Goal: Contribute content: Add original content to the website for others to see

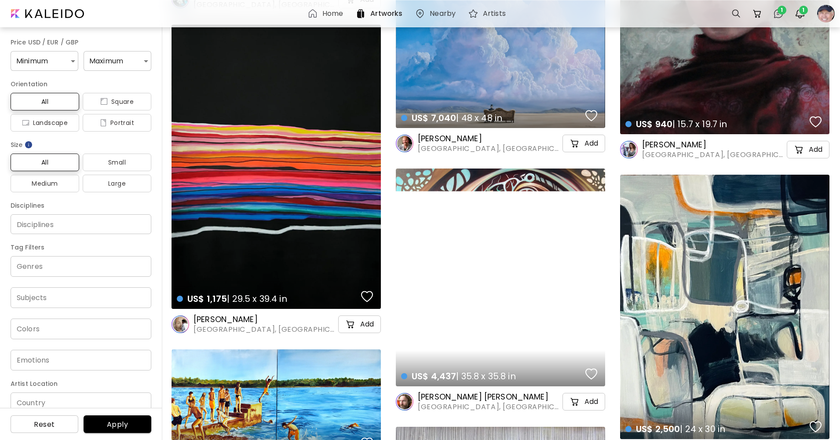
scroll to position [2990, 0]
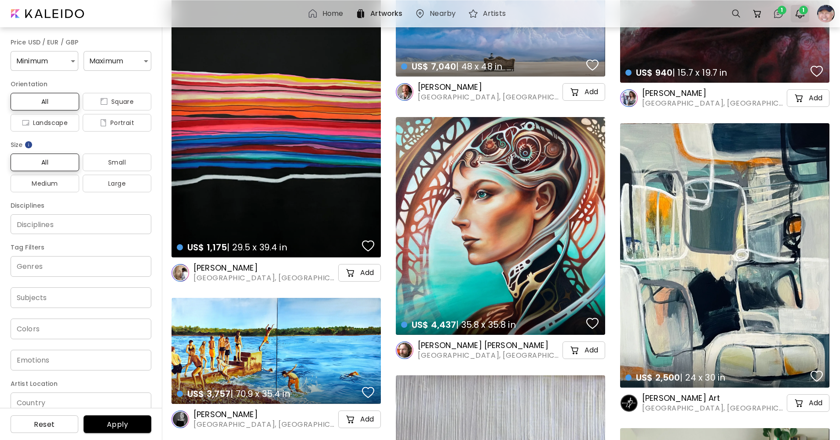
click at [803, 9] on span "1" at bounding box center [803, 10] width 9 height 9
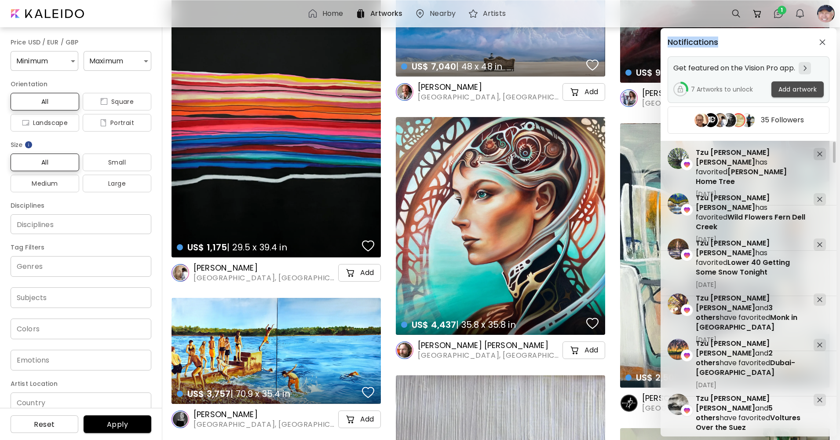
click at [783, 91] on span "Add artwork" at bounding box center [797, 89] width 38 height 9
click at [783, 91] on div at bounding box center [420, 245] width 840 height 440
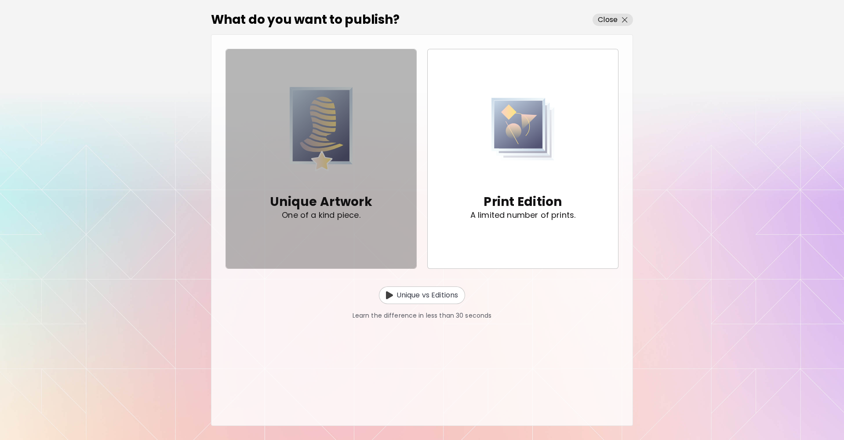
click at [380, 149] on span "Unique Artwork One of a kind piece." at bounding box center [321, 159] width 176 height 154
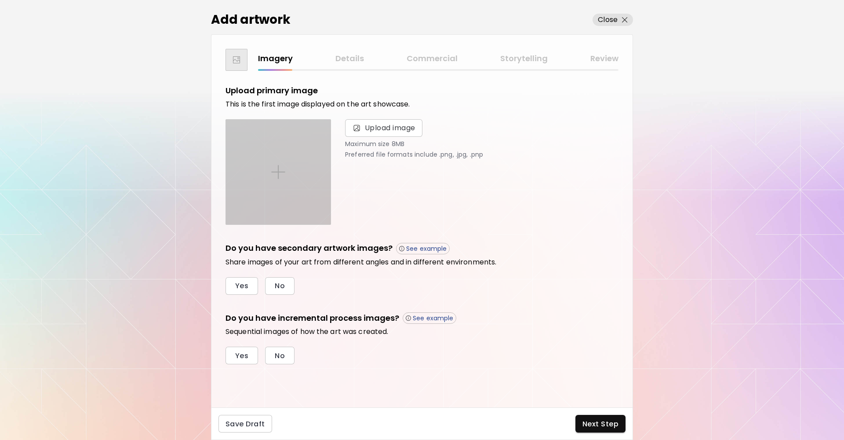
click at [300, 150] on div at bounding box center [278, 172] width 105 height 105
click at [0, 0] on input "file" at bounding box center [0, 0] width 0 height 0
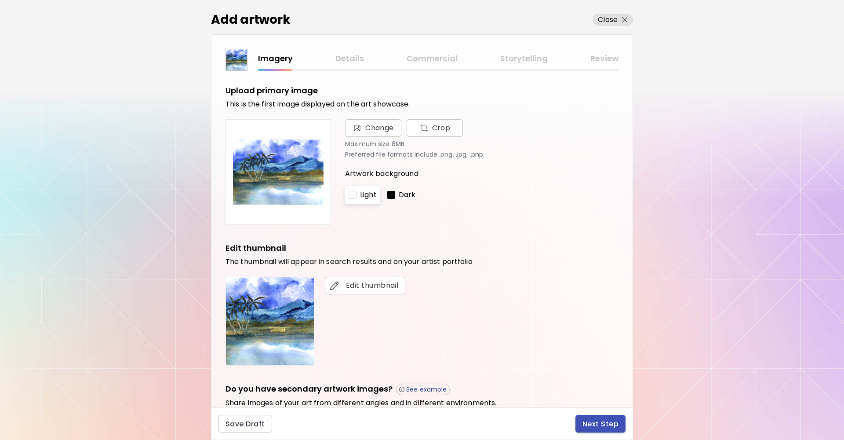
click at [592, 423] on span "Next Step" at bounding box center [601, 423] width 36 height 9
click at [592, 423] on div at bounding box center [422, 220] width 844 height 440
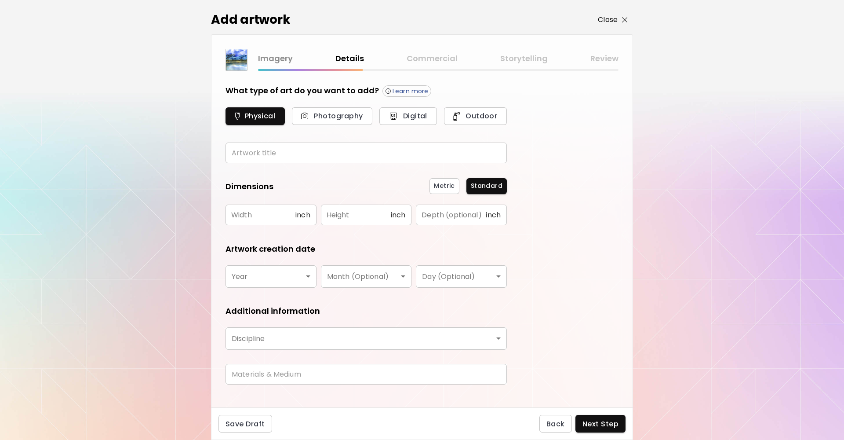
click at [623, 22] on img "button" at bounding box center [625, 20] width 6 height 6
